Goal: Submit feedback/report problem

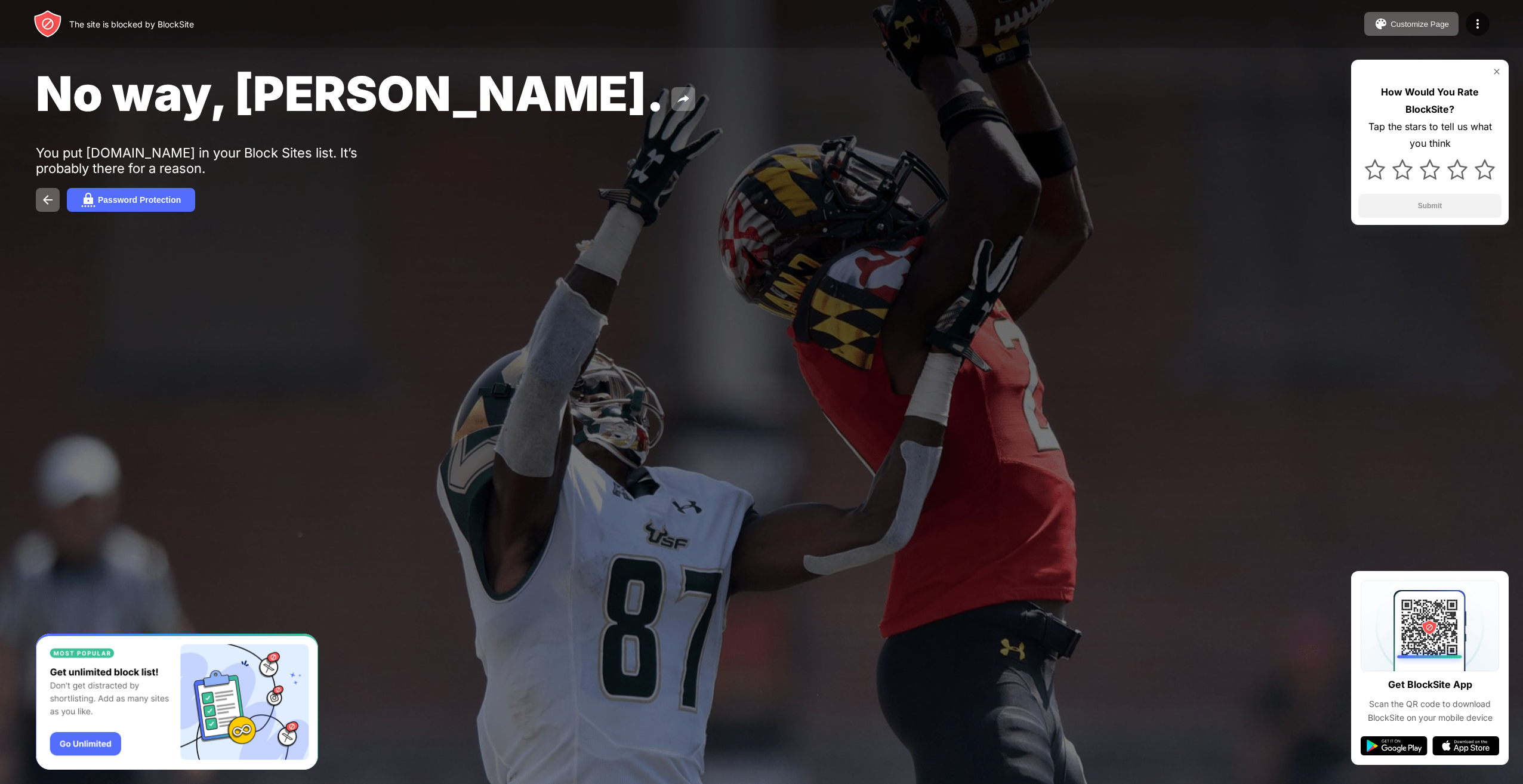
drag, startPoint x: 579, startPoint y: 70, endPoint x: 582, endPoint y: 81, distance: 11.4
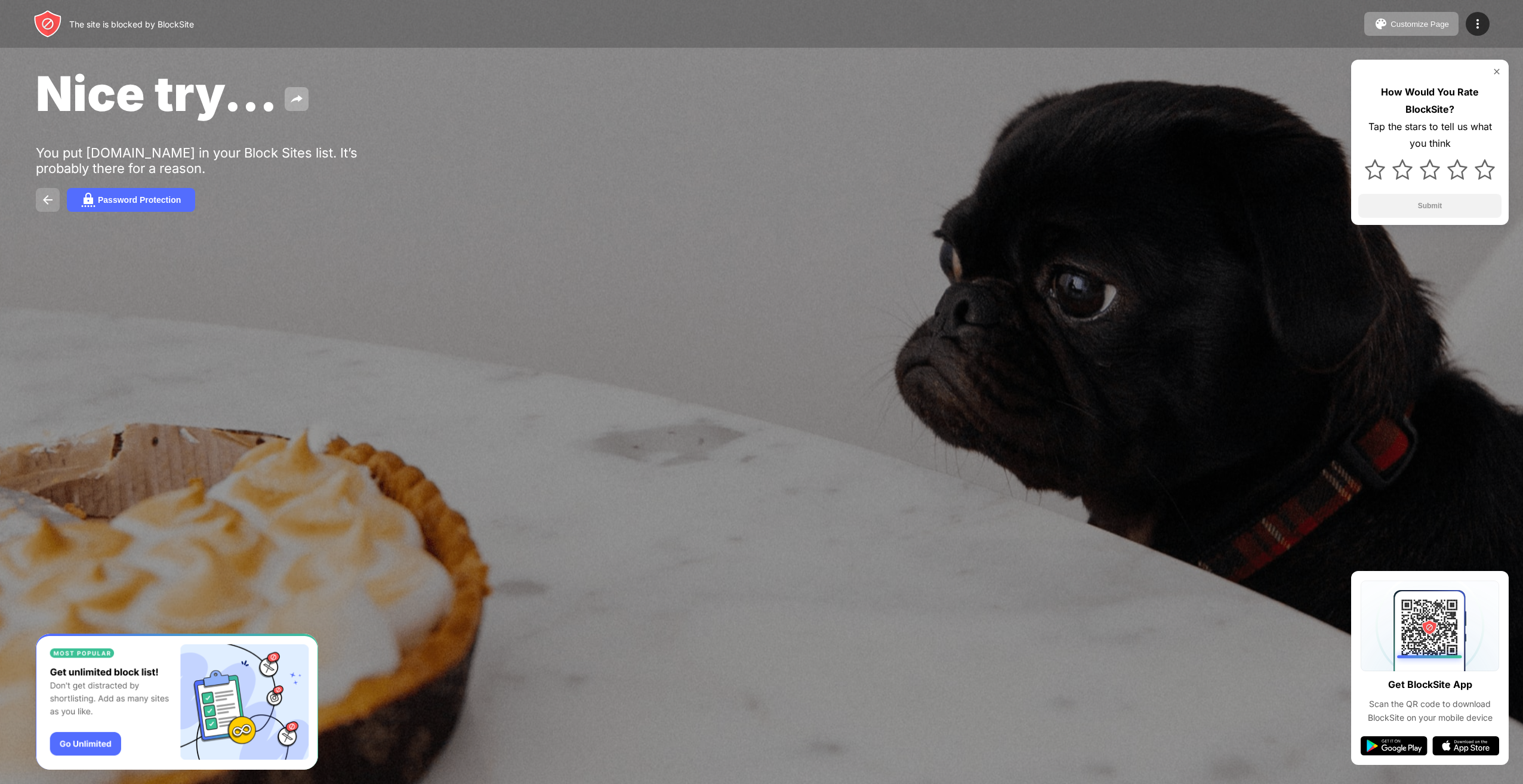
click at [42, 199] on img at bounding box center [48, 200] width 14 height 14
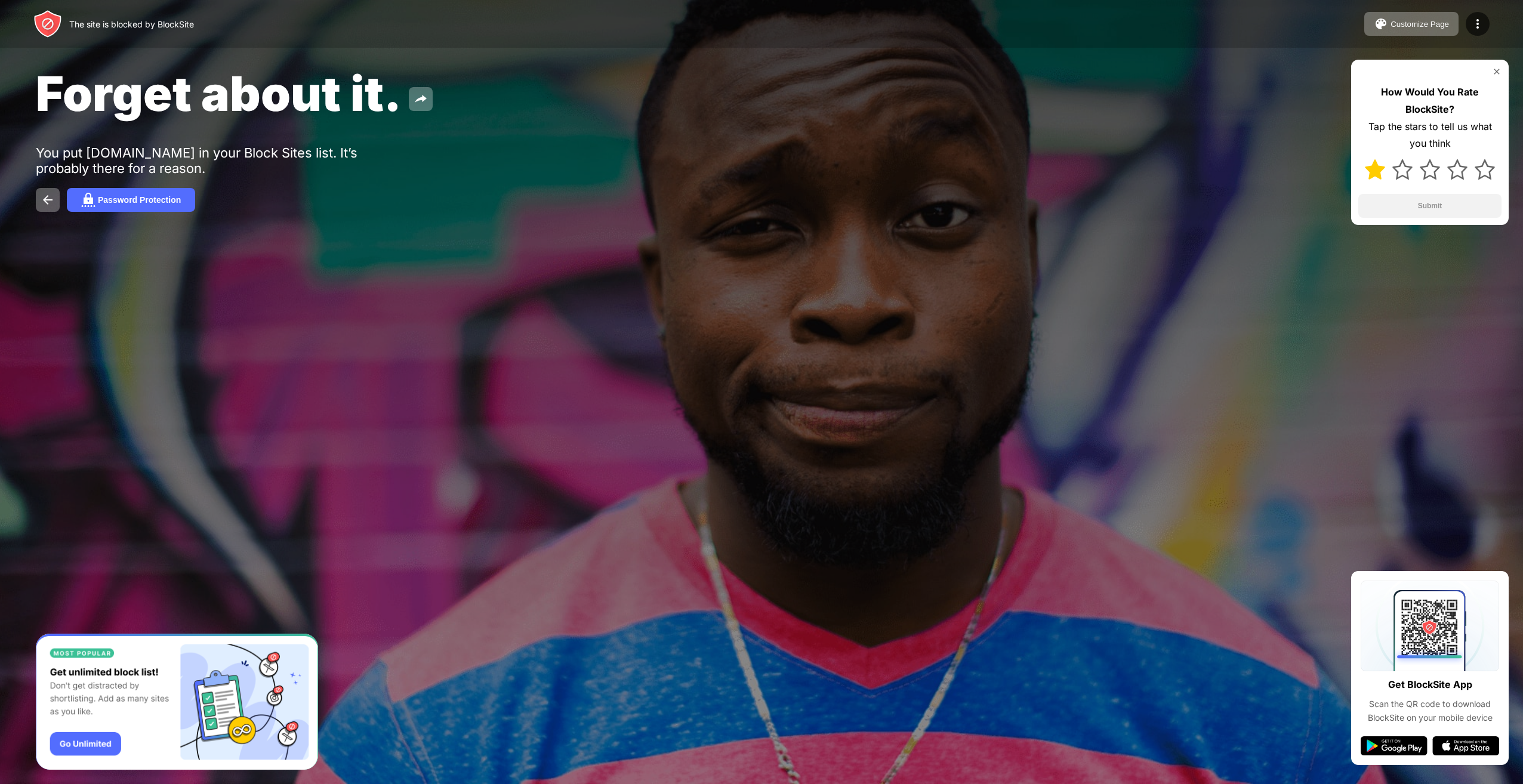
click at [1378, 168] on img at bounding box center [1375, 169] width 21 height 21
click at [1399, 200] on button "Submit" at bounding box center [1430, 206] width 143 height 24
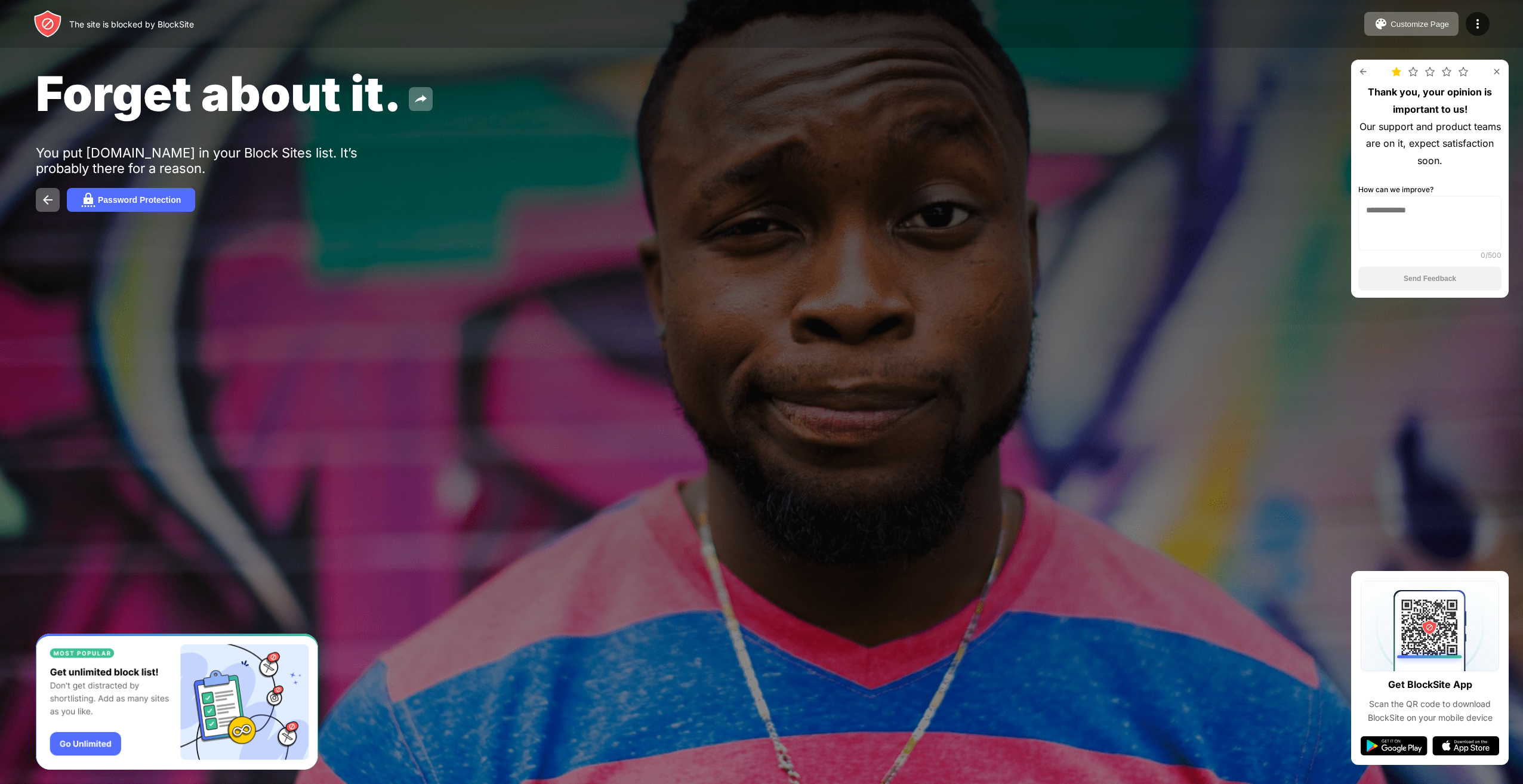
click at [1407, 204] on textarea at bounding box center [1430, 222] width 143 height 55
type textarea "**********"
click at [1423, 286] on button "Send Feedback" at bounding box center [1430, 279] width 143 height 24
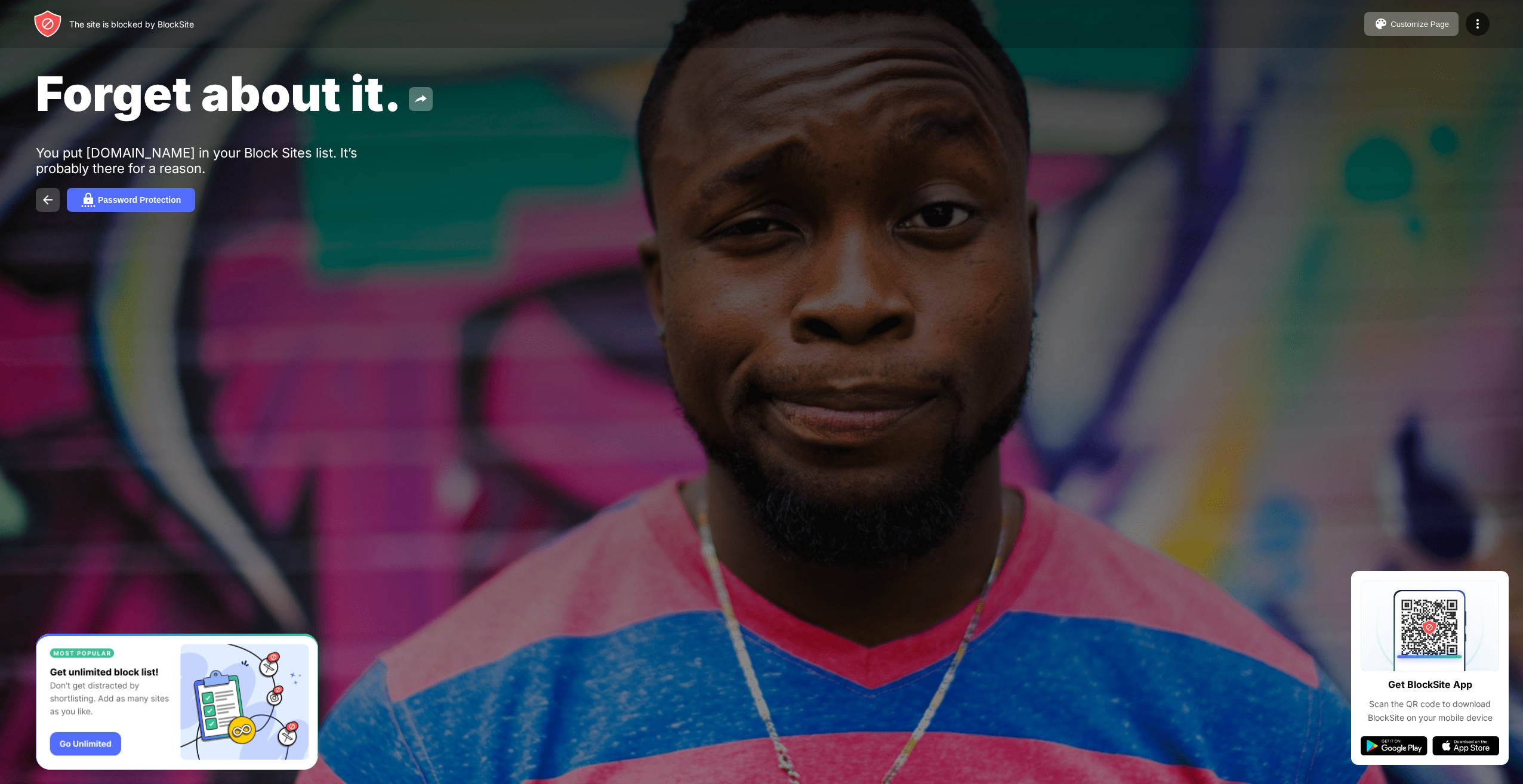
click at [44, 203] on img at bounding box center [48, 200] width 14 height 14
